Goal: Task Accomplishment & Management: Use online tool/utility

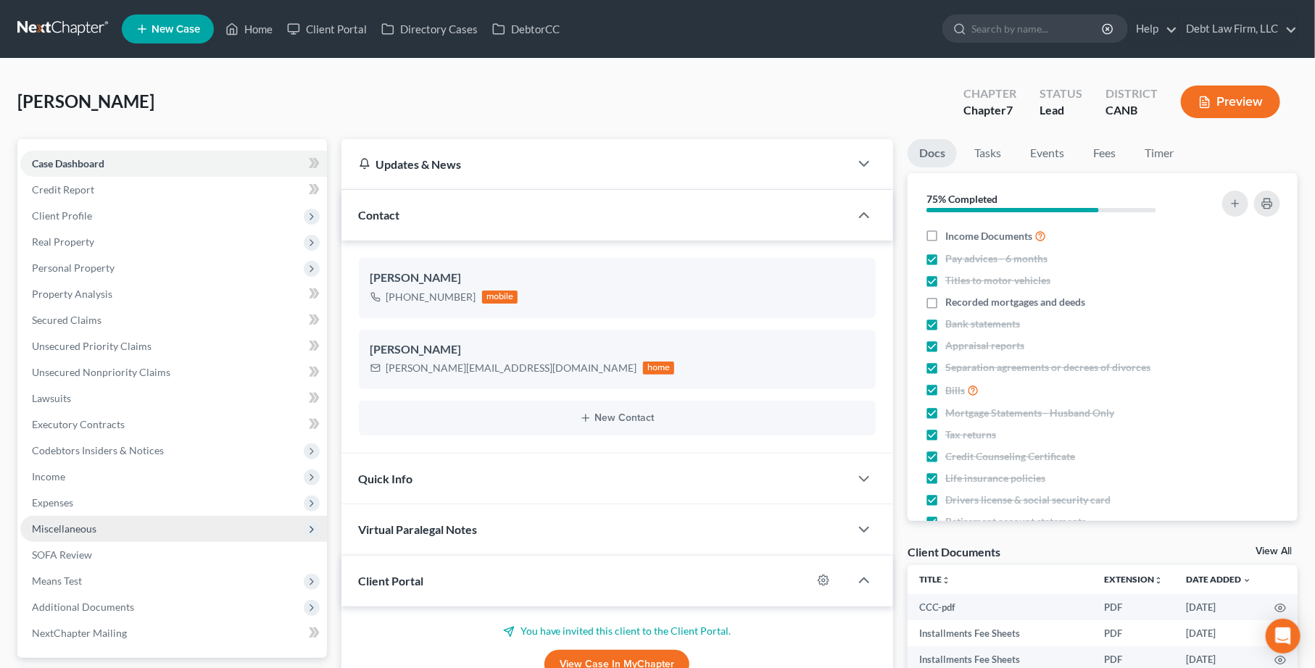
click at [209, 532] on span "Miscellaneous" at bounding box center [173, 529] width 307 height 26
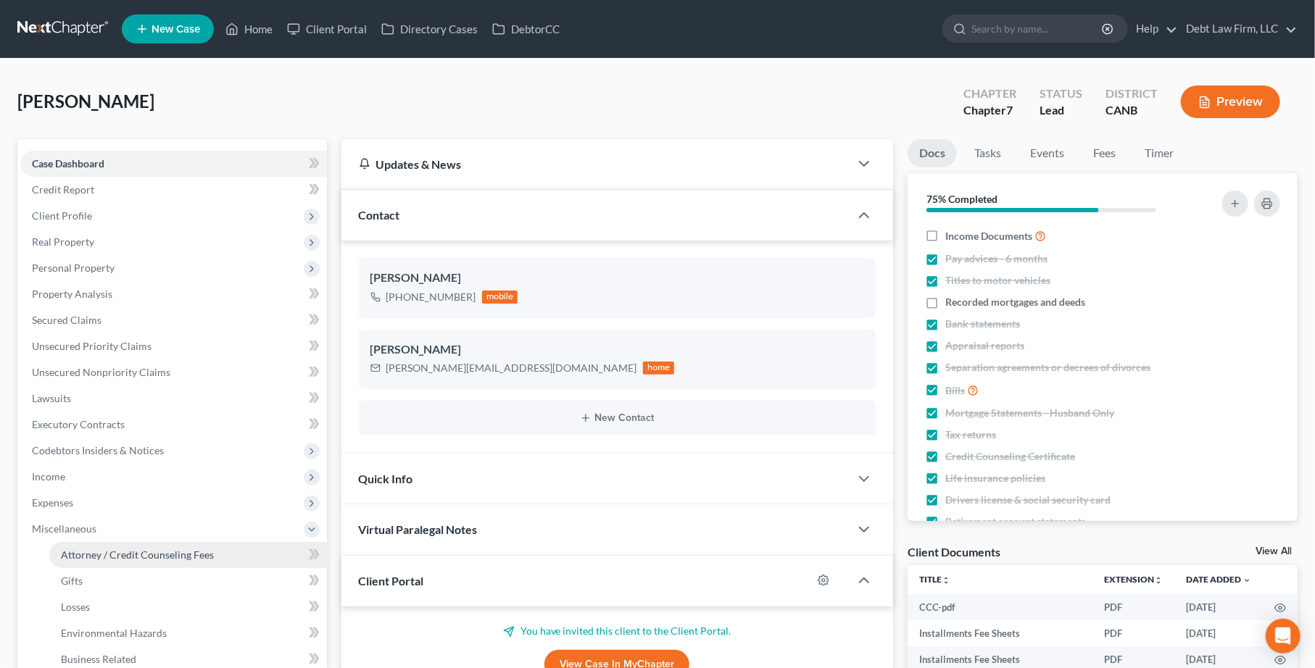
click at [215, 557] on link "Attorney / Credit Counseling Fees" at bounding box center [188, 555] width 278 height 26
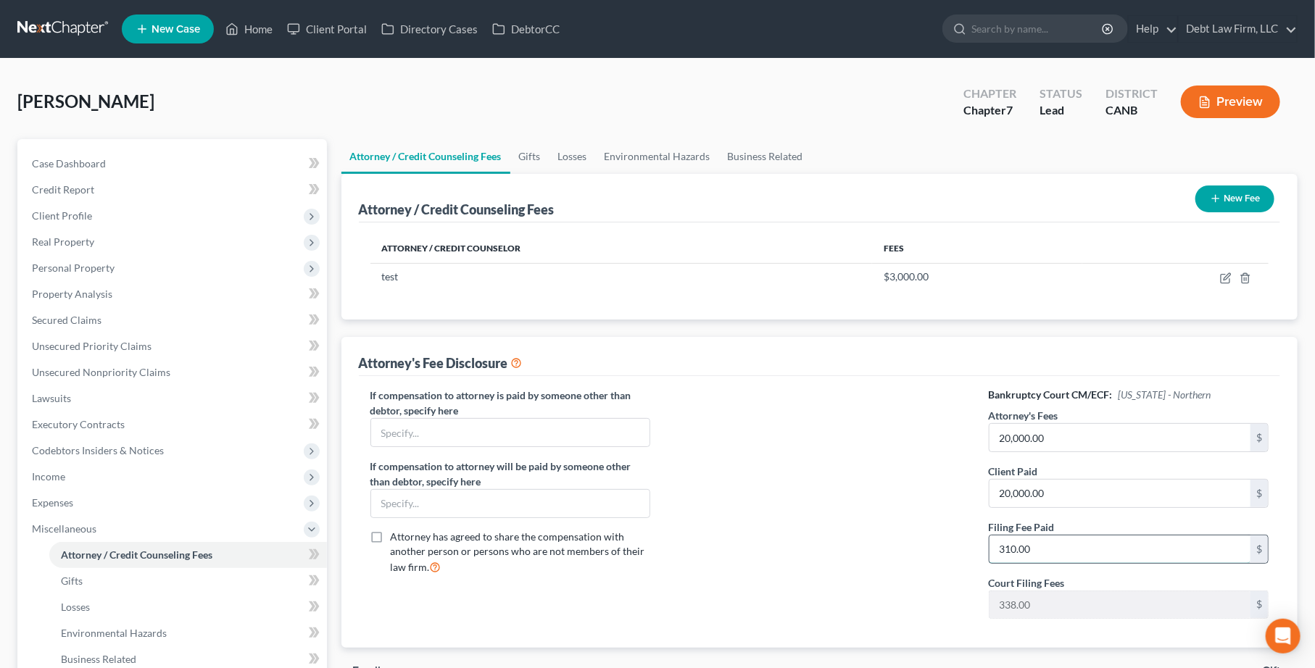
drag, startPoint x: 1018, startPoint y: 557, endPoint x: 1023, endPoint y: 546, distance: 12.0
type input "338.00"
click at [951, 547] on div at bounding box center [819, 509] width 309 height 243
click at [1237, 107] on button "Preview" at bounding box center [1230, 102] width 99 height 33
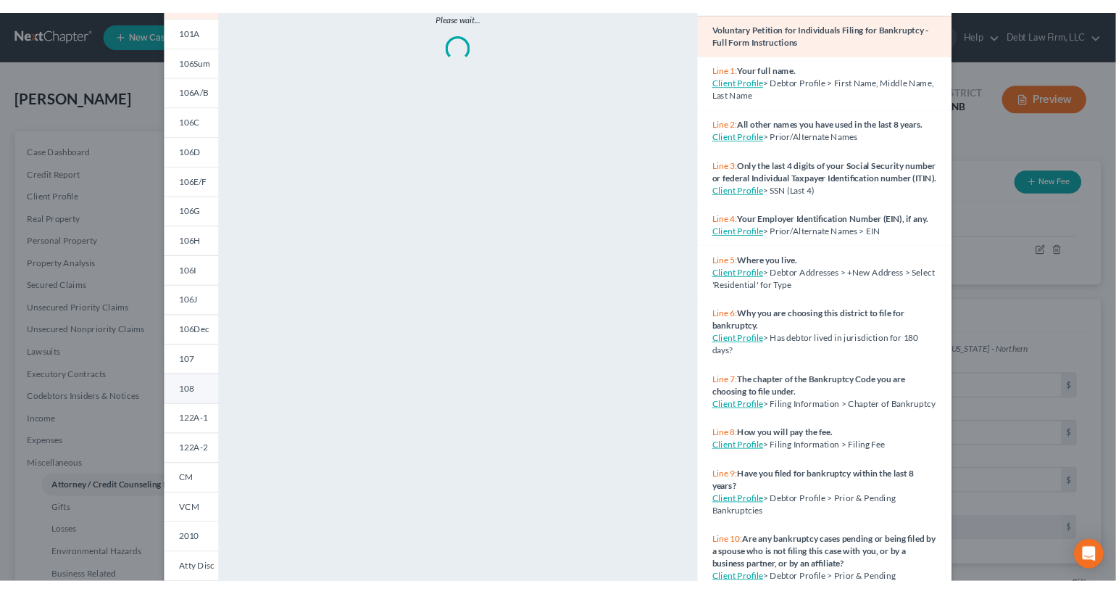
scroll to position [161, 0]
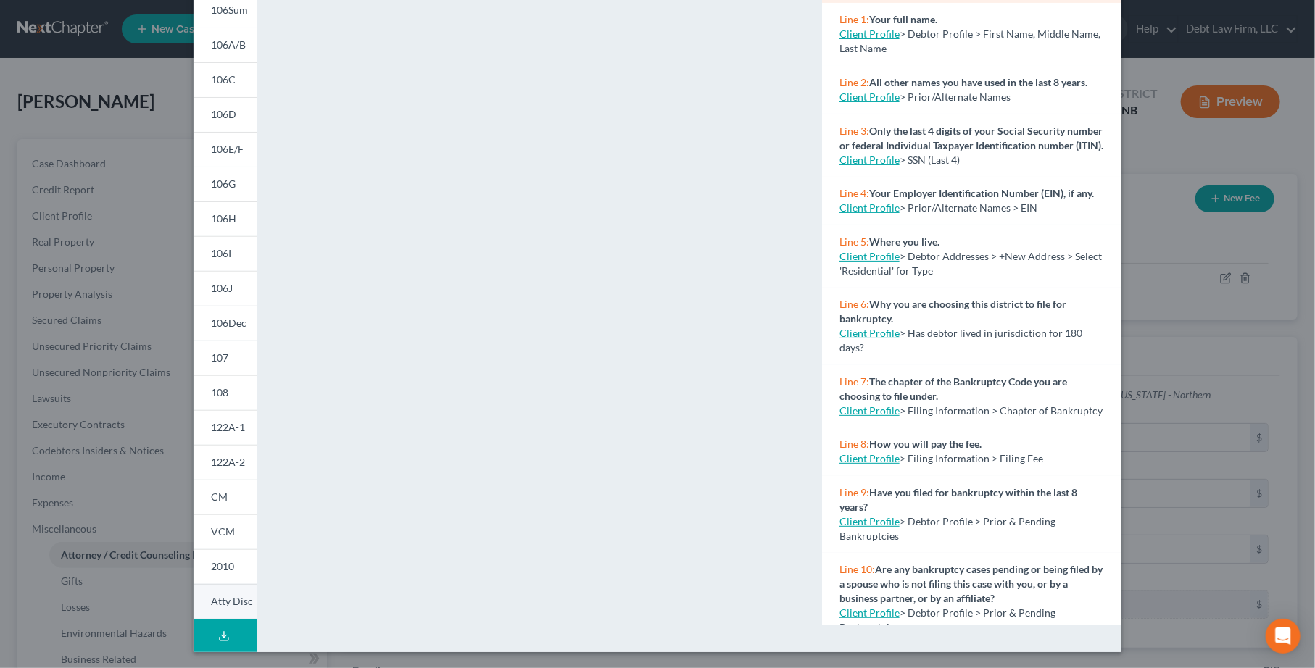
click at [228, 612] on link "Atty Disc" at bounding box center [226, 602] width 64 height 36
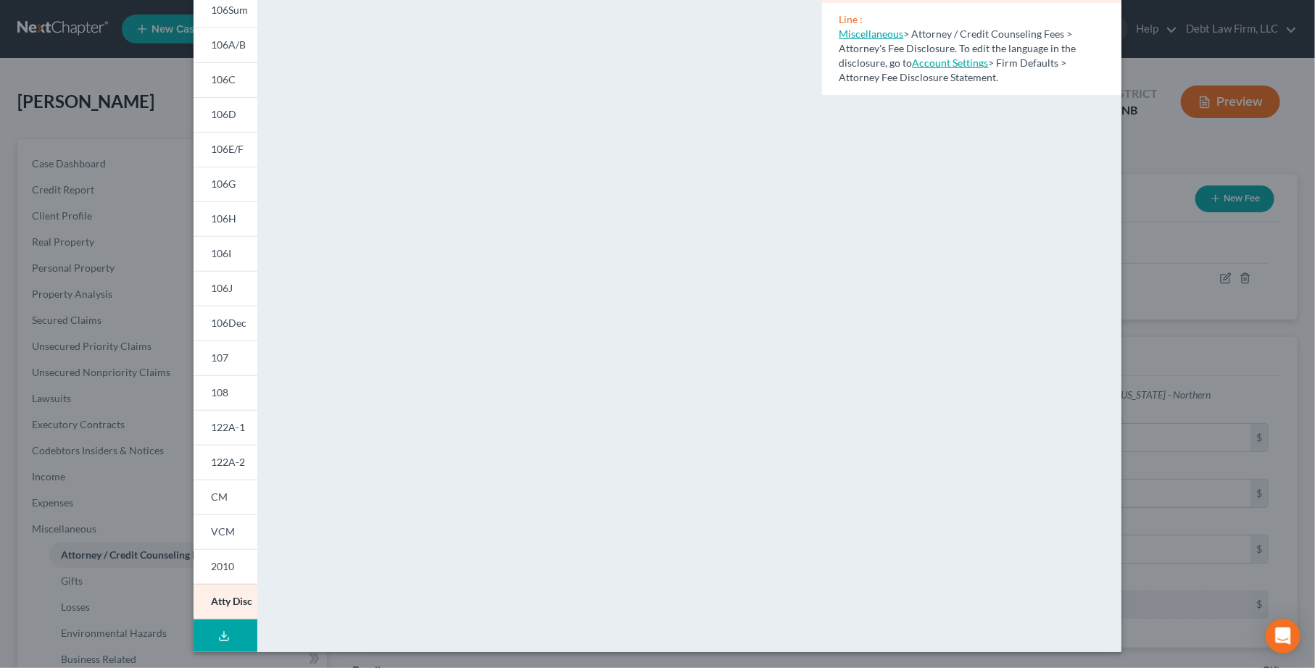
click at [146, 117] on div "Petition Preview Attorney's Disclosure of Compensation × 101 101A 106Sum 106A/B…" at bounding box center [657, 334] width 1315 height 668
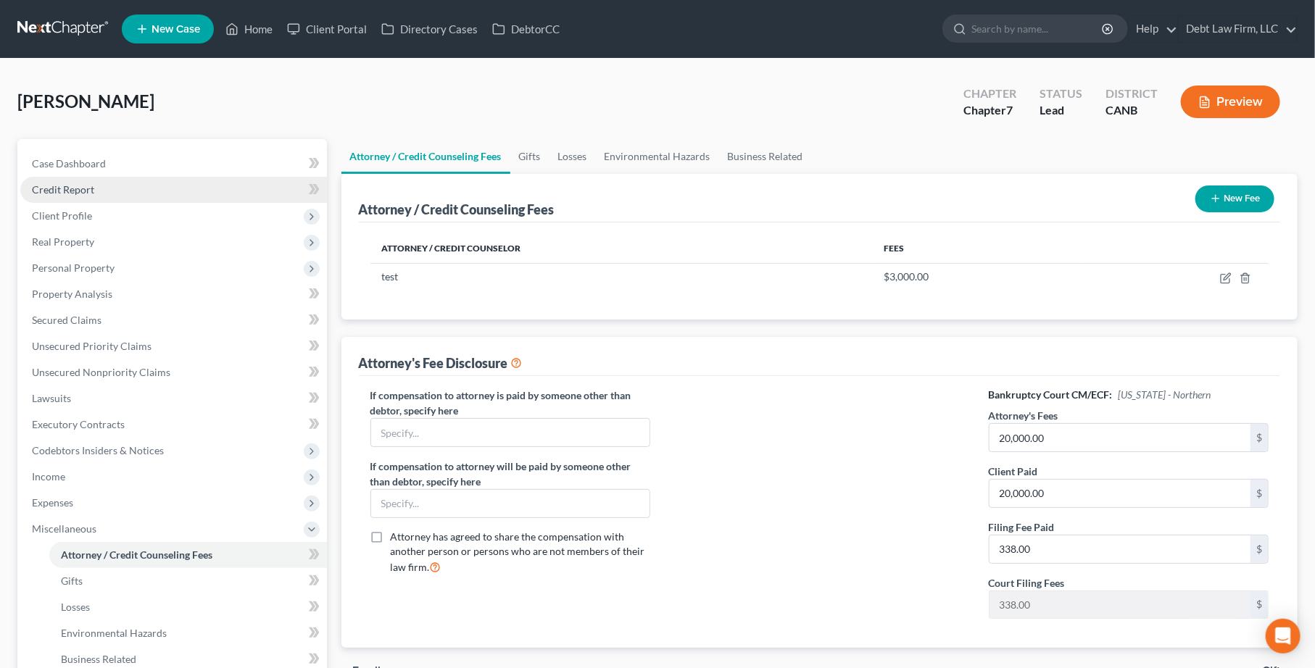
click at [108, 195] on link "Credit Report" at bounding box center [173, 190] width 307 height 26
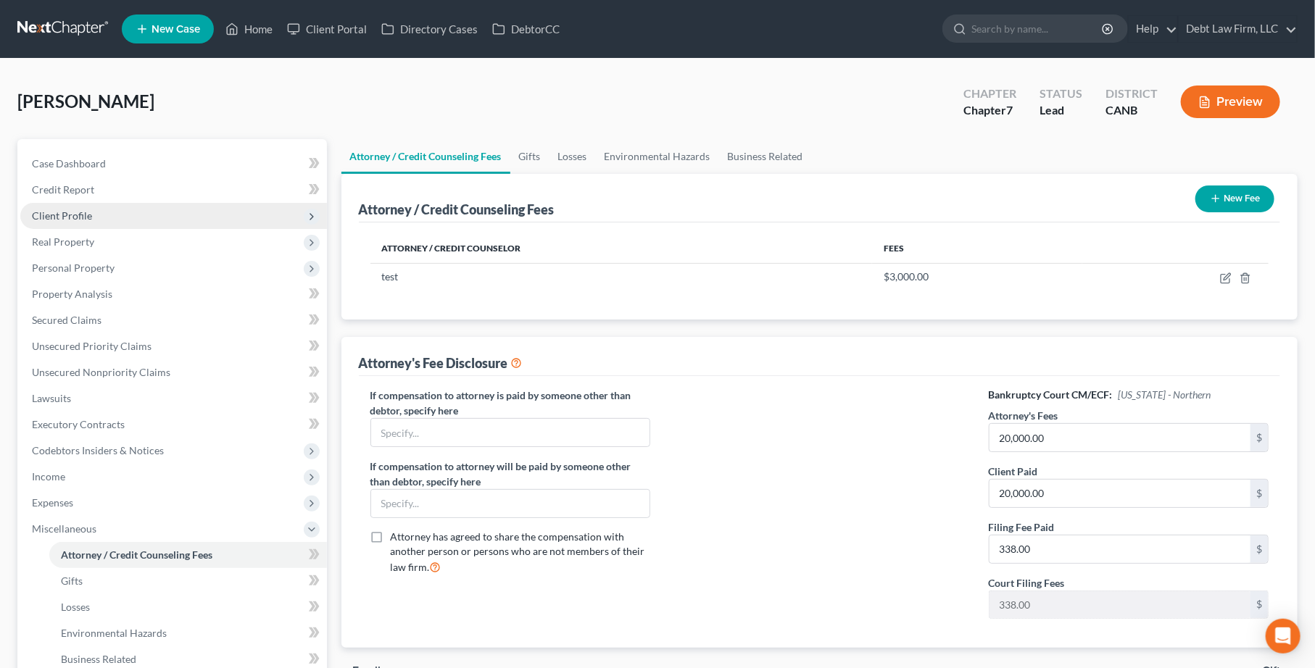
click at [115, 213] on span "Client Profile" at bounding box center [173, 216] width 307 height 26
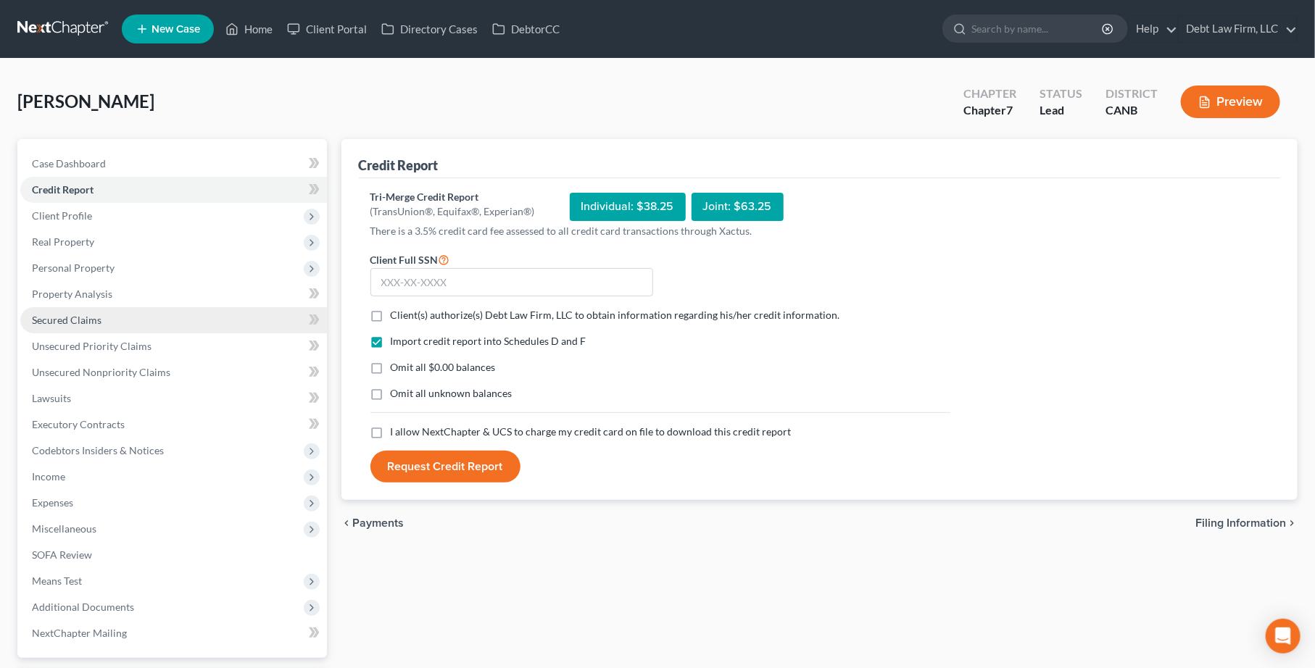
click at [117, 321] on link "Secured Claims" at bounding box center [173, 320] width 307 height 26
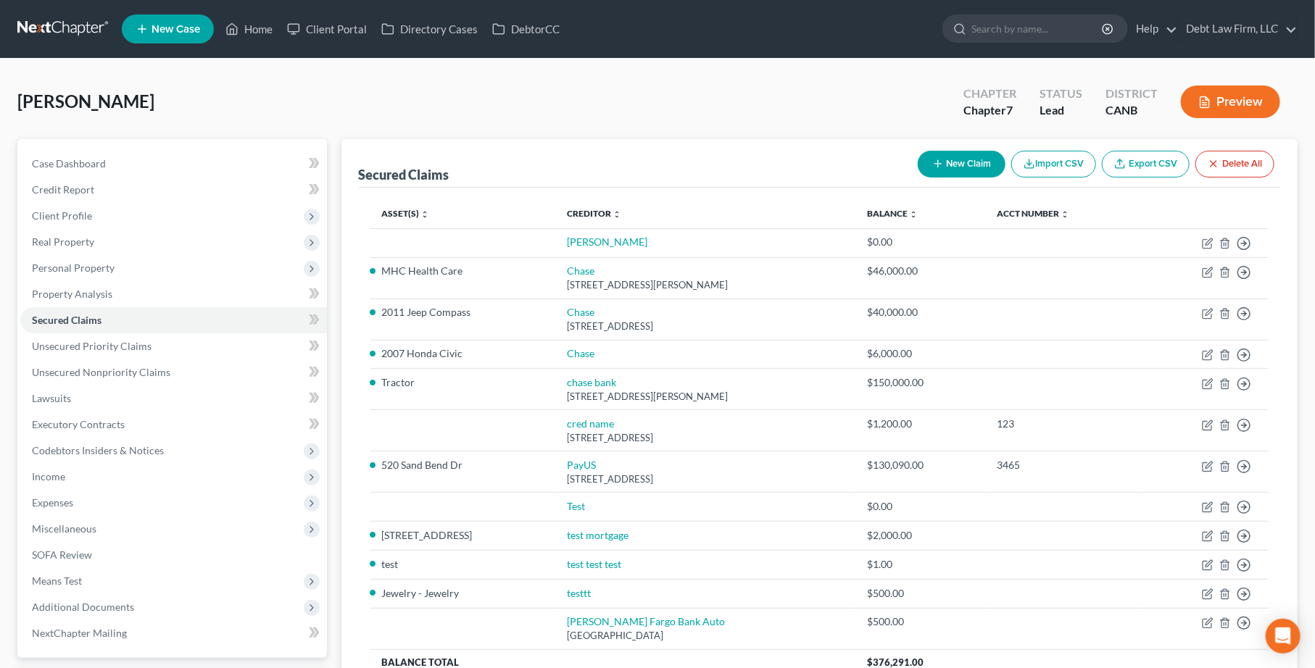
click at [1037, 162] on button "Import CSV" at bounding box center [1053, 164] width 85 height 27
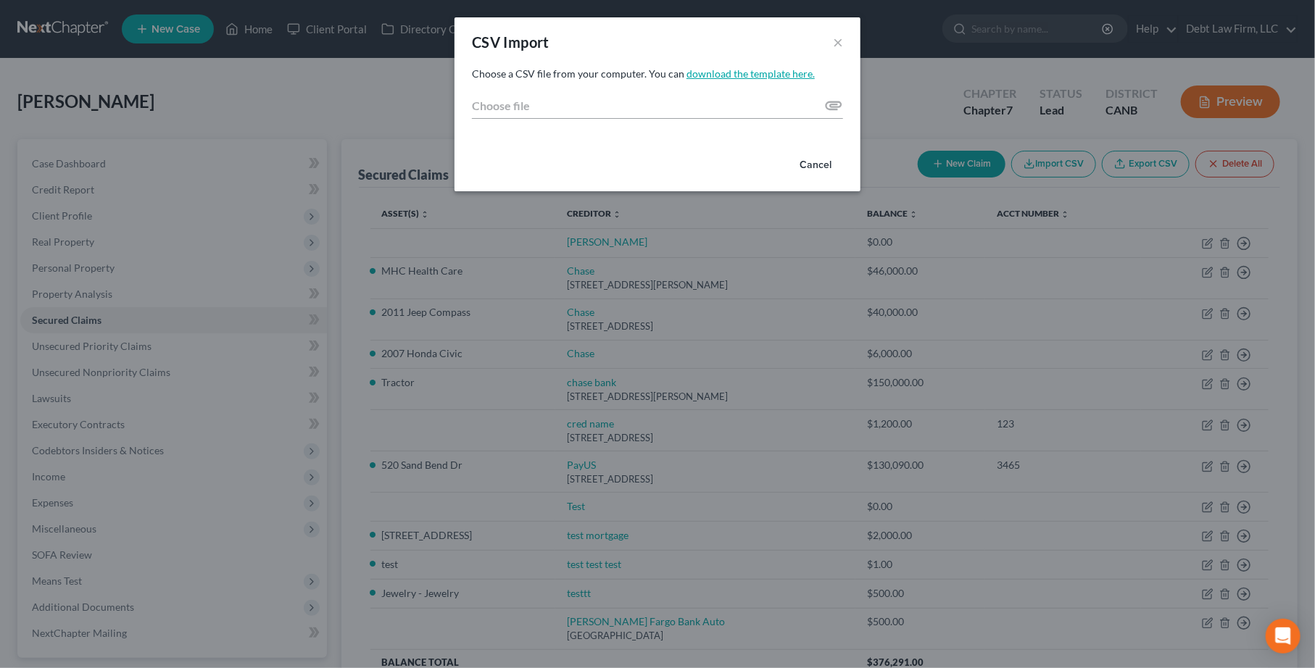
click at [765, 70] on link "download the template here." at bounding box center [750, 73] width 128 height 12
click at [1075, 75] on div "CSV Import × Choose a CSV file from your computer. You can download the templat…" at bounding box center [657, 334] width 1315 height 668
